Goal: Browse casually

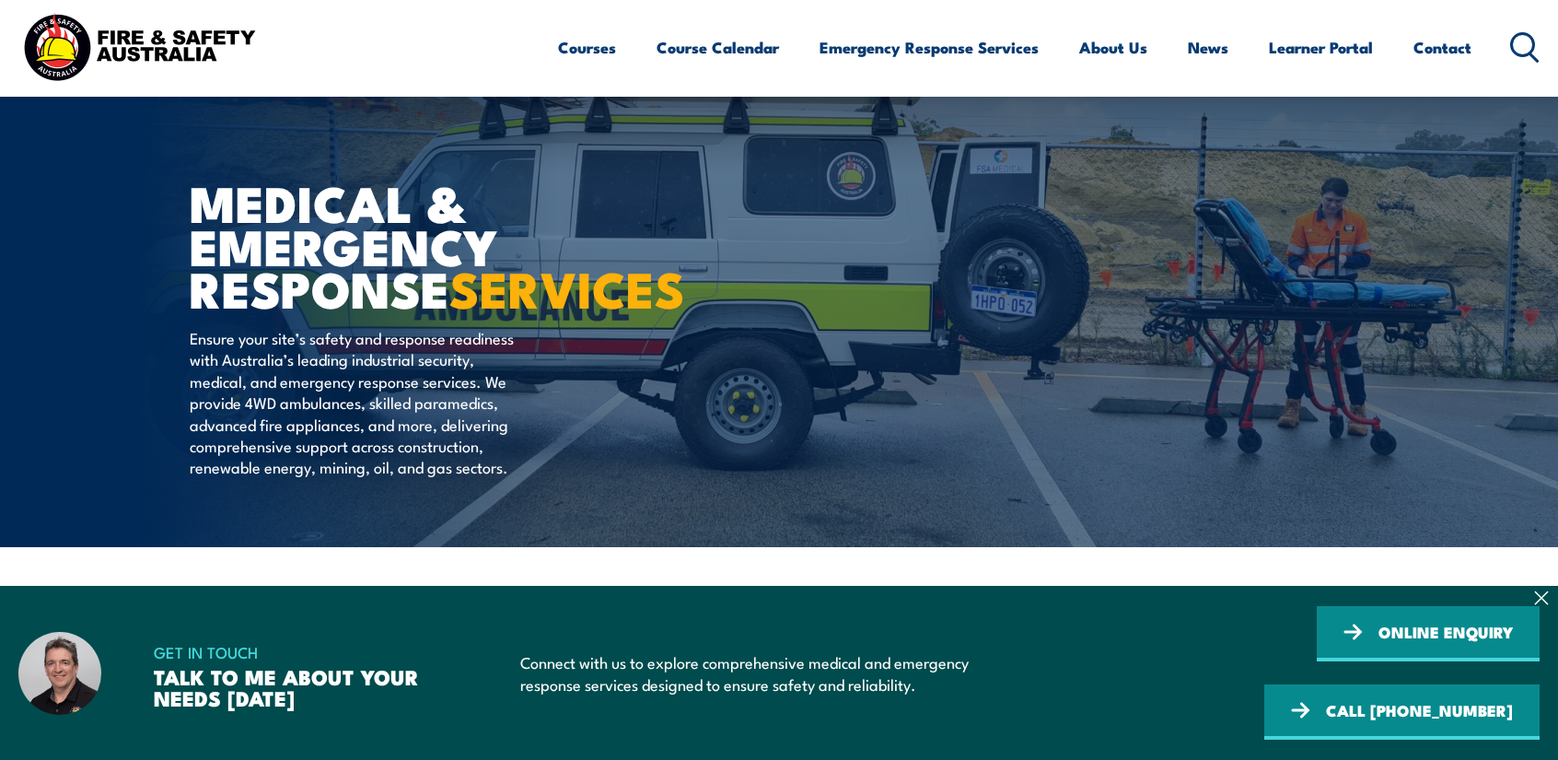
scroll to position [461, 0]
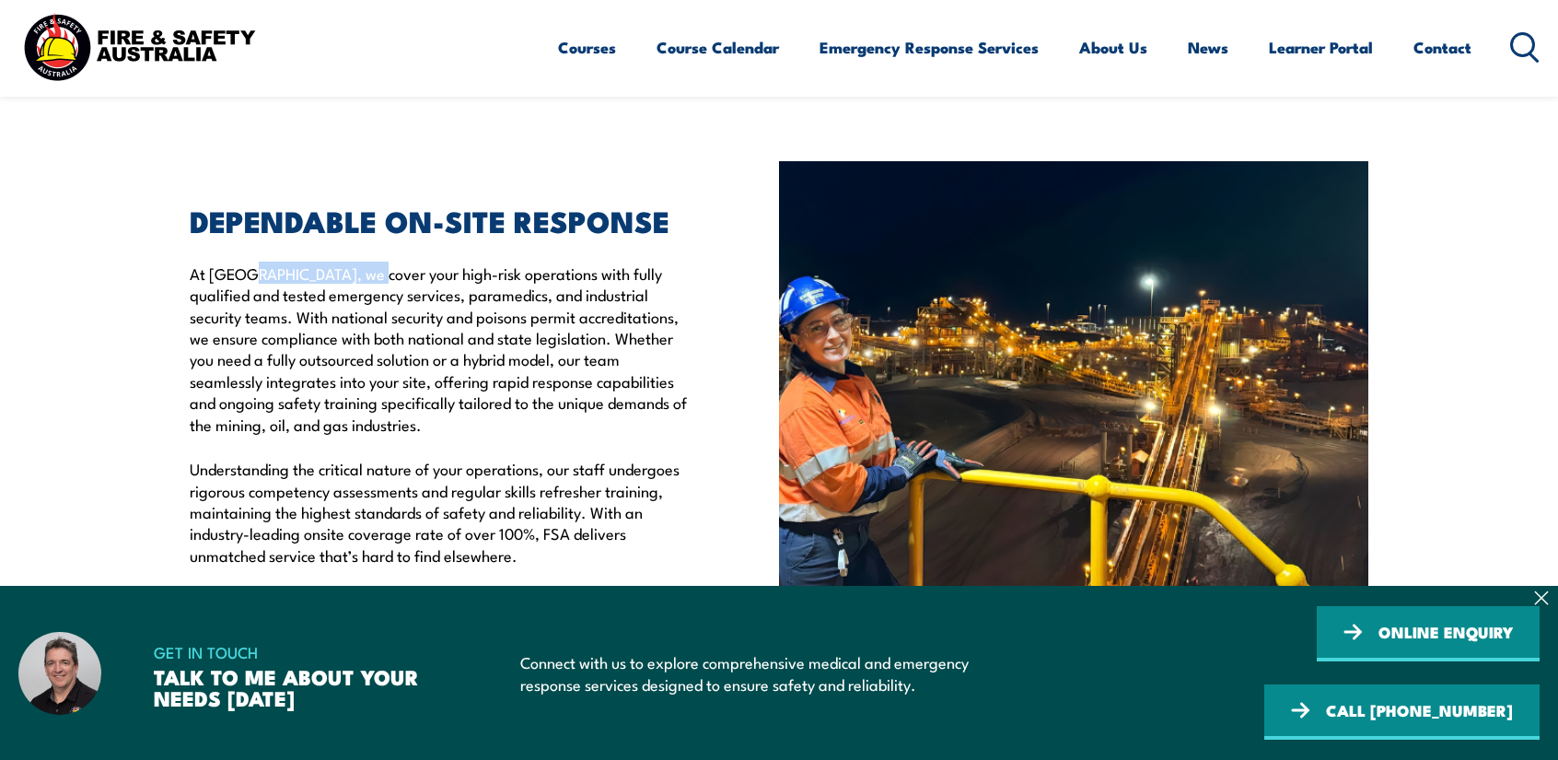
drag, startPoint x: 244, startPoint y: 313, endPoint x: 383, endPoint y: 318, distance: 139.2
click at [383, 318] on p "At [GEOGRAPHIC_DATA], we cover your high-risk operations with fully qualified a…" at bounding box center [442, 349] width 505 height 172
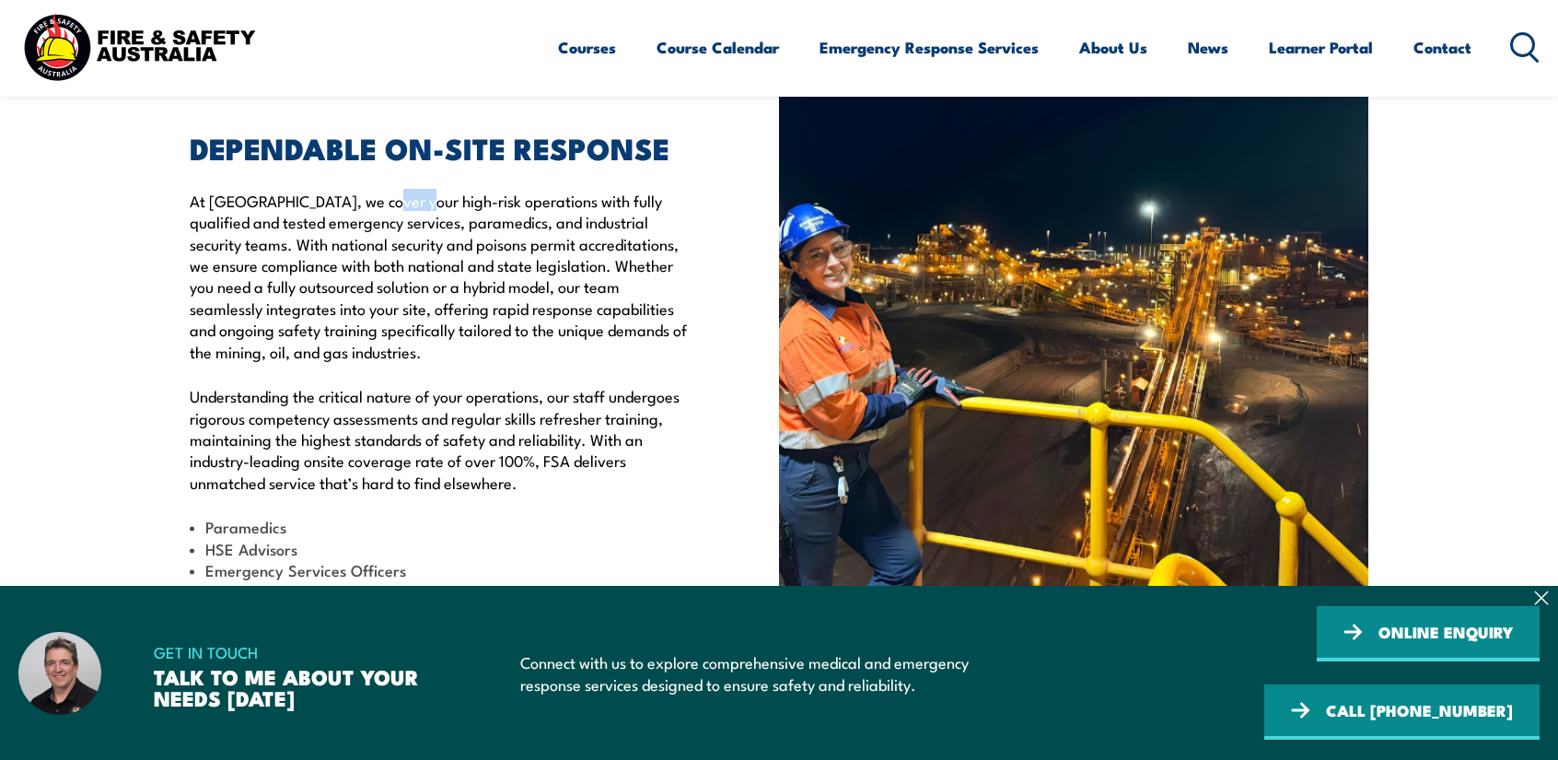
scroll to position [737, 0]
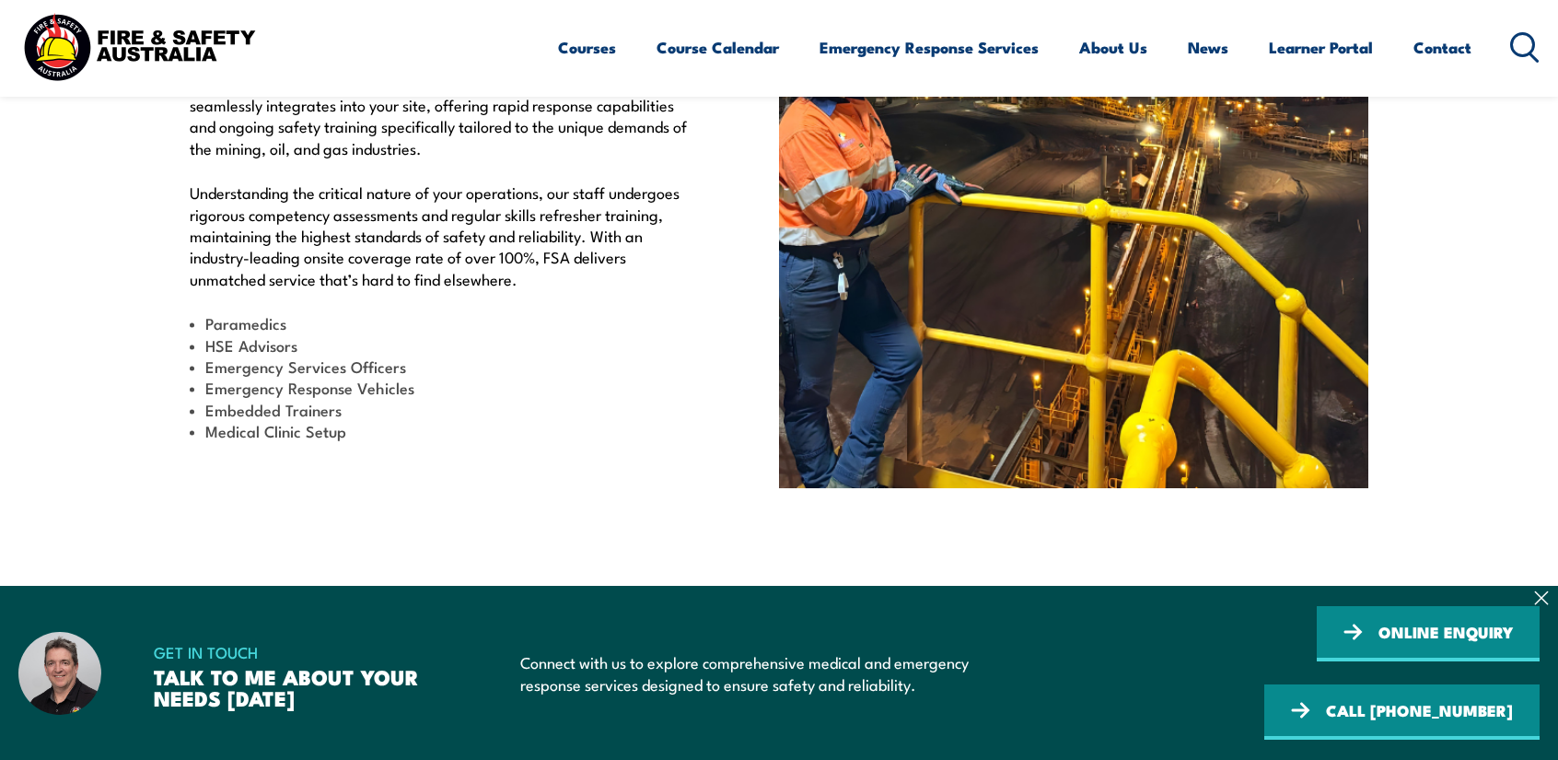
click at [391, 281] on p "Understanding the critical nature of your operations, our staff undergoes rigor…" at bounding box center [442, 235] width 505 height 108
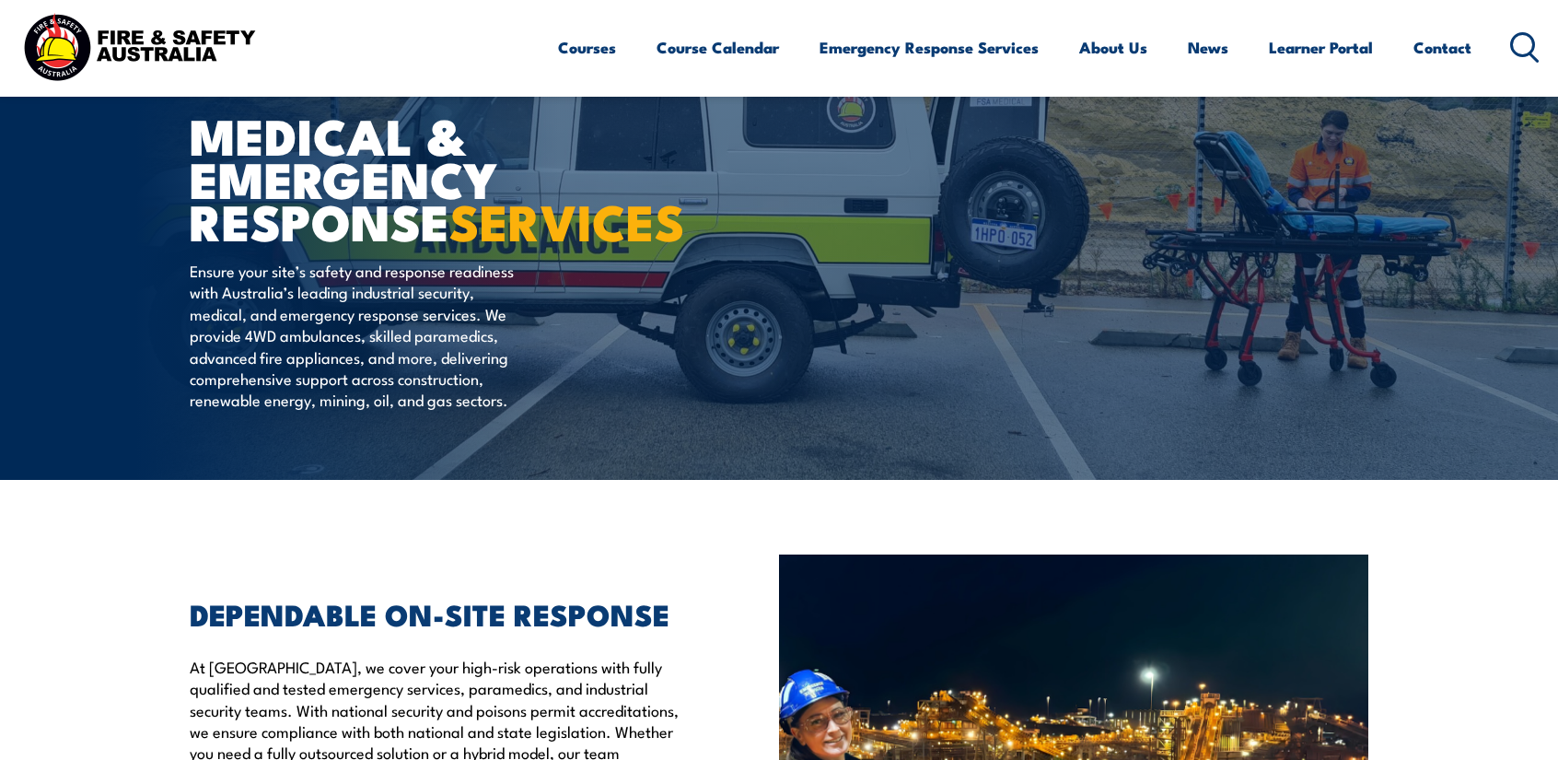
scroll to position [0, 0]
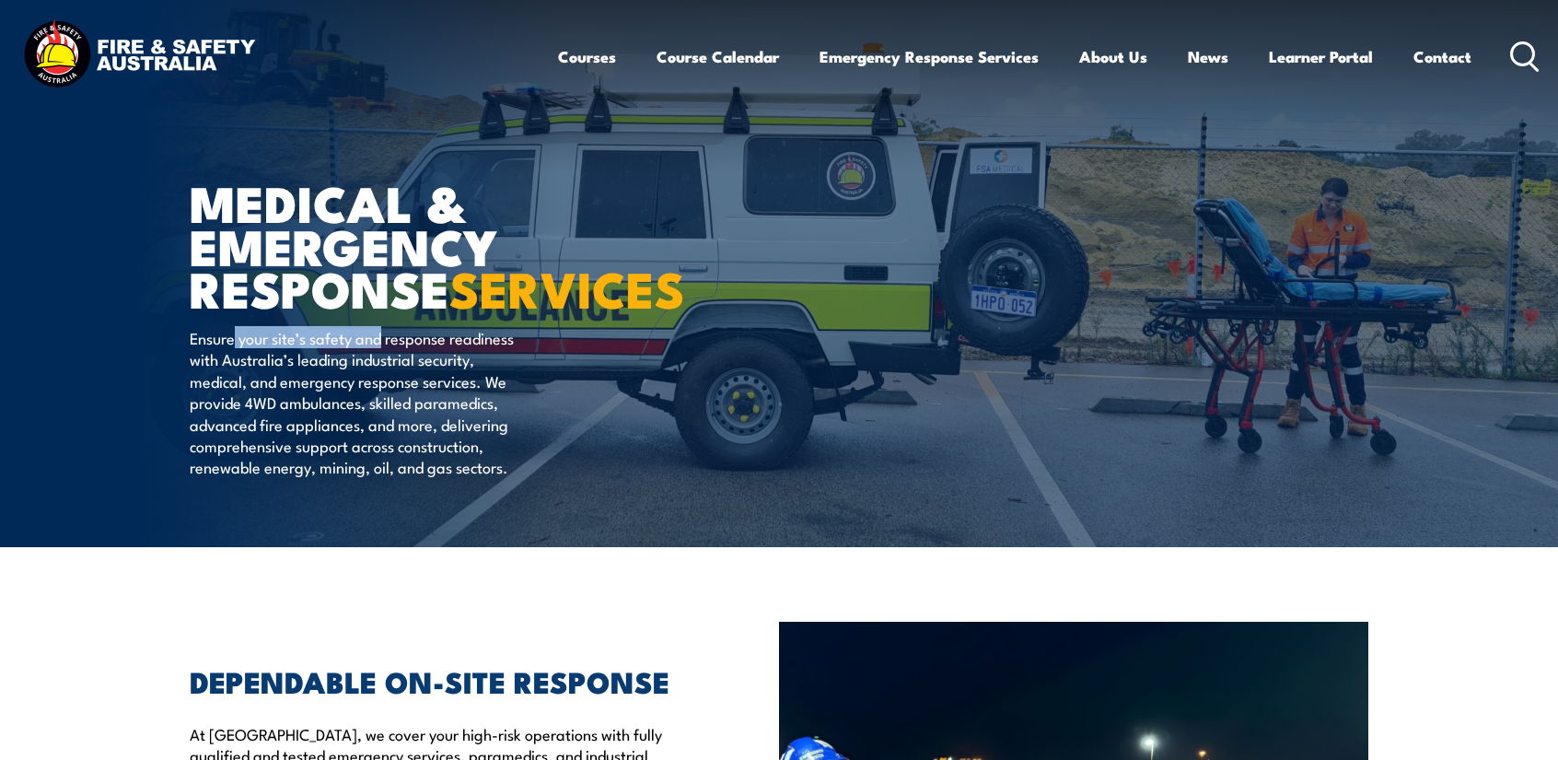
drag, startPoint x: 302, startPoint y: 387, endPoint x: 381, endPoint y: 388, distance: 79.2
click at [381, 388] on p "Ensure your site’s safety and response readiness with Australia’s leading indus…" at bounding box center [358, 402] width 336 height 151
drag, startPoint x: 221, startPoint y: 404, endPoint x: 381, endPoint y: 404, distance: 160.3
click at [381, 404] on p "Ensure your site’s safety and response readiness with Australia’s leading indus…" at bounding box center [358, 402] width 336 height 151
drag, startPoint x: 258, startPoint y: 428, endPoint x: 404, endPoint y: 421, distance: 146.6
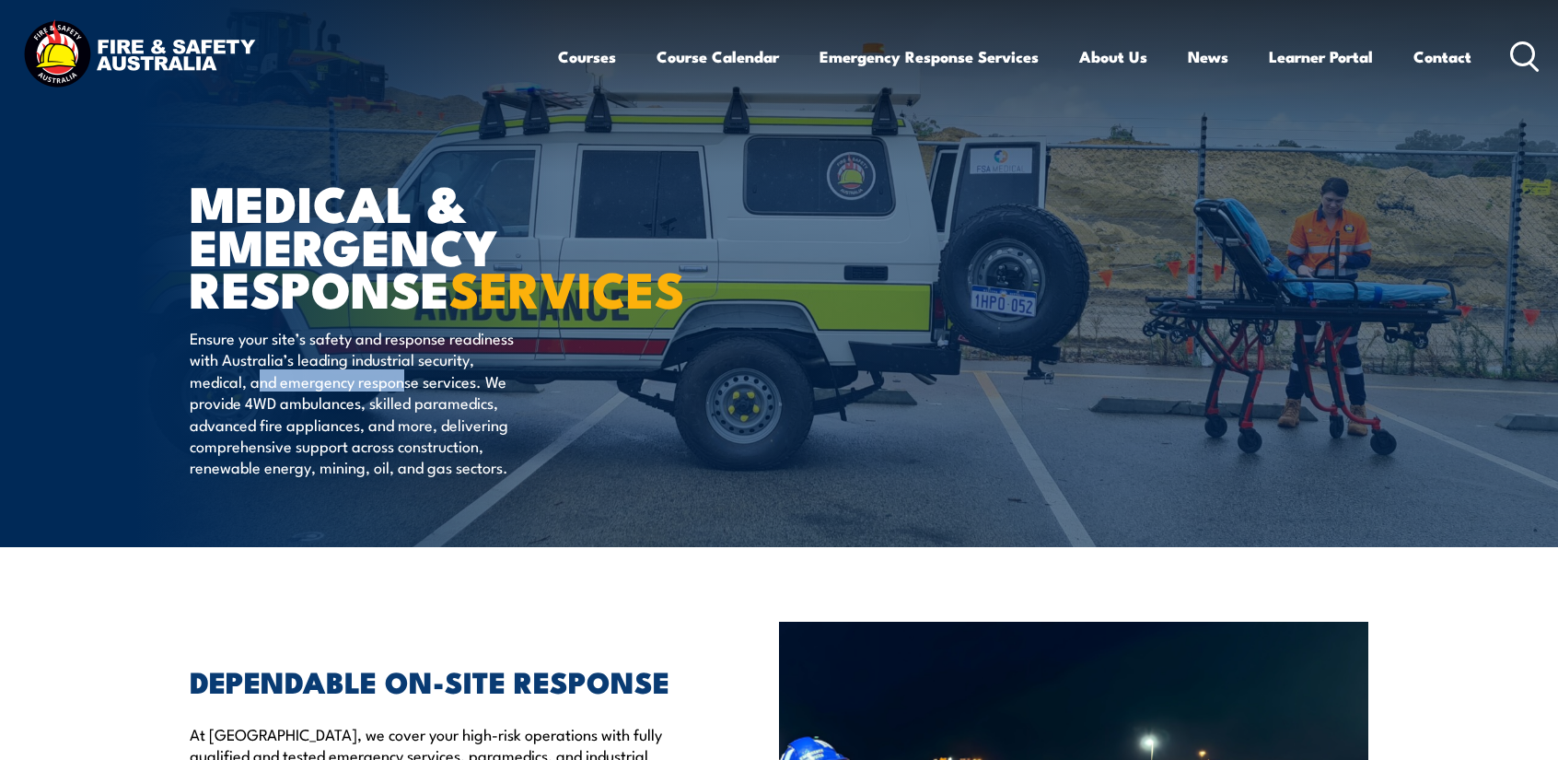
click at [404, 421] on p "Ensure your site’s safety and response readiness with Australia’s leading indus…" at bounding box center [358, 402] width 336 height 151
drag, startPoint x: 222, startPoint y: 452, endPoint x: 356, endPoint y: 445, distance: 133.8
click at [356, 445] on p "Ensure your site’s safety and response readiness with Australia’s leading indus…" at bounding box center [358, 402] width 336 height 151
drag, startPoint x: 221, startPoint y: 474, endPoint x: 330, endPoint y: 473, distance: 108.7
click at [330, 473] on p "Ensure your site’s safety and response readiness with Australia’s leading indus…" at bounding box center [358, 402] width 336 height 151
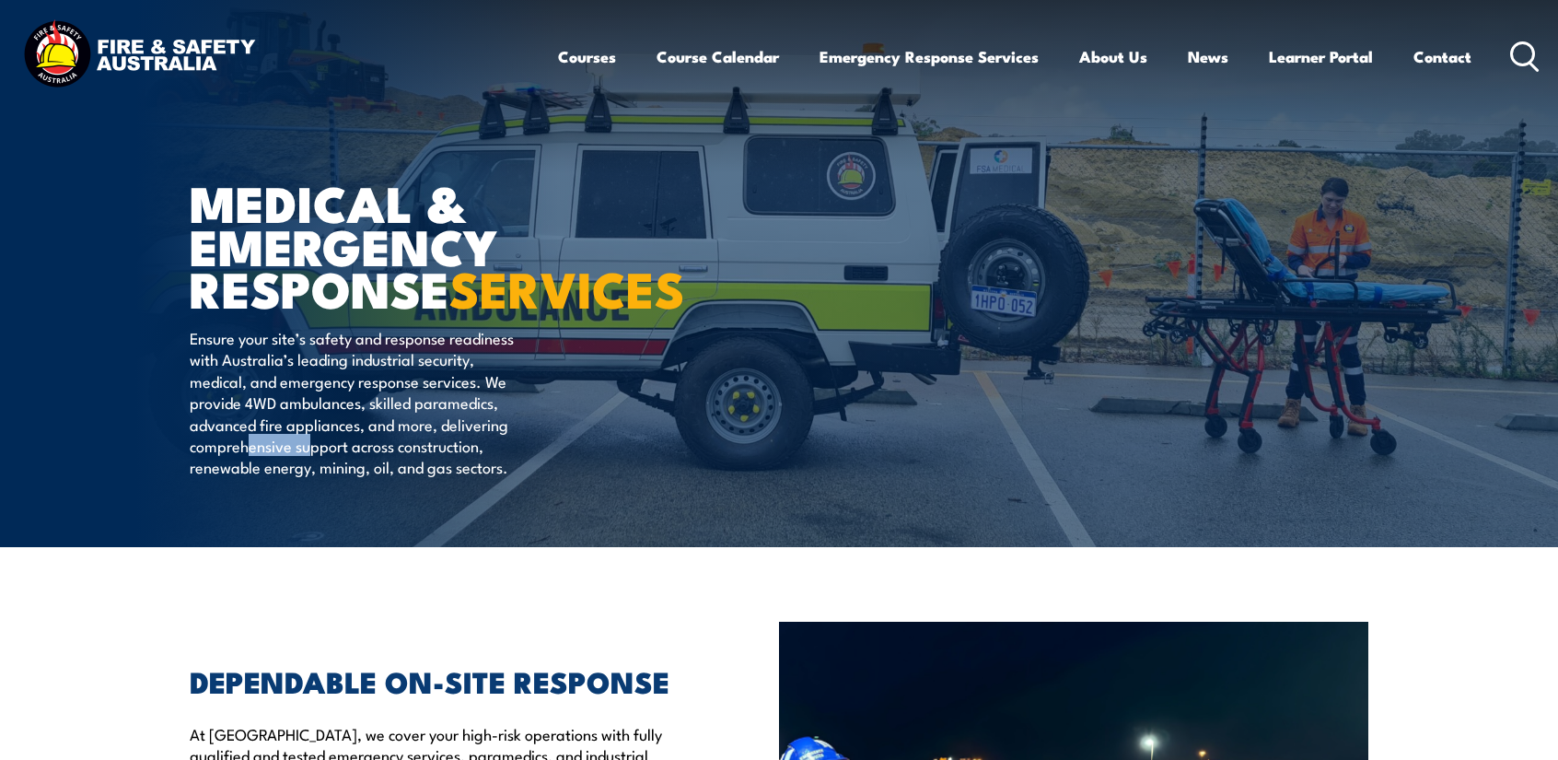
click at [390, 478] on p "Ensure your site’s safety and response readiness with Australia’s leading indus…" at bounding box center [358, 402] width 336 height 151
click at [381, 478] on p "Ensure your site’s safety and response readiness with Australia’s leading indus…" at bounding box center [358, 402] width 336 height 151
drag, startPoint x: 300, startPoint y: 448, endPoint x: 395, endPoint y: 449, distance: 94.9
click at [383, 447] on p "Ensure your site’s safety and response readiness with Australia’s leading indus…" at bounding box center [358, 402] width 336 height 151
click at [395, 449] on p "Ensure your site’s safety and response readiness with Australia’s leading indus…" at bounding box center [358, 402] width 336 height 151
